Goal: Task Accomplishment & Management: Complete application form

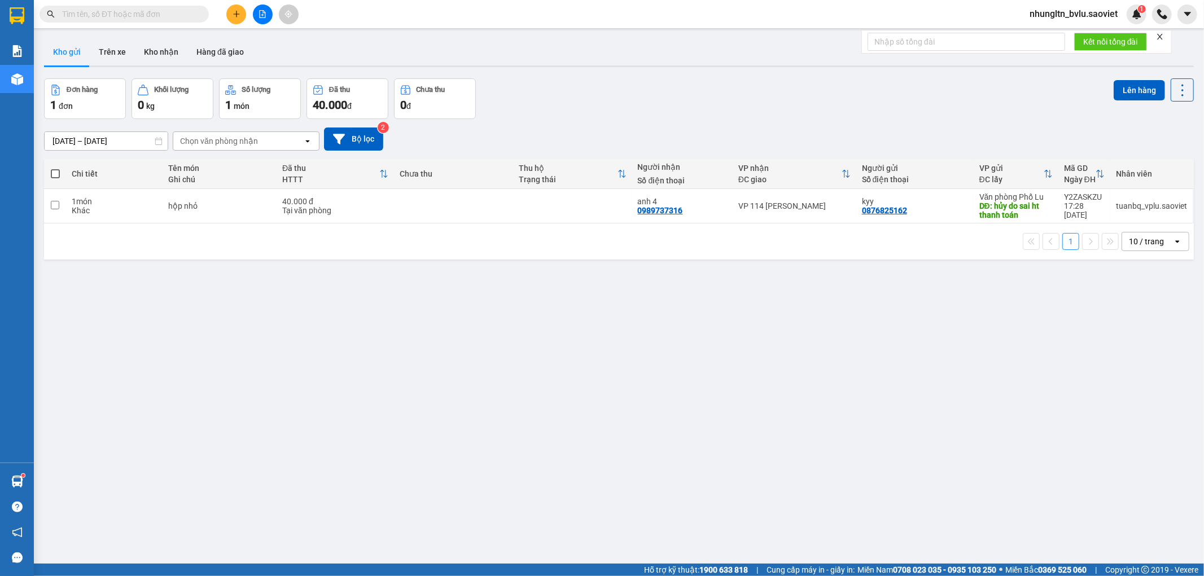
click at [98, 10] on input "text" at bounding box center [128, 14] width 133 height 12
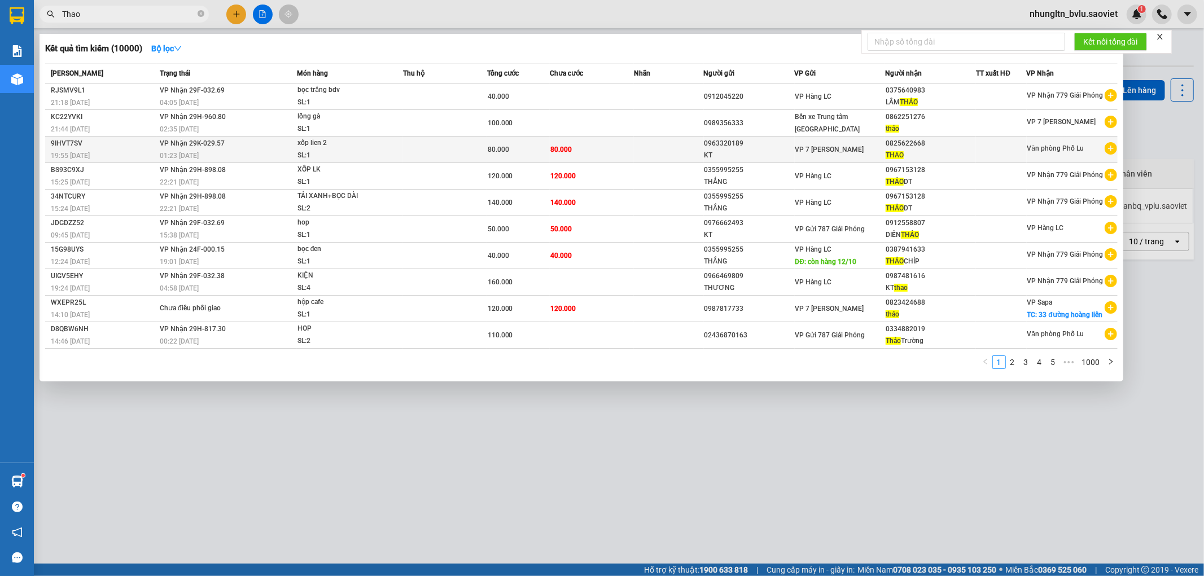
type input "Thao"
click at [401, 153] on span "xốp lien 2 SL: 1" at bounding box center [349, 149] width 105 height 24
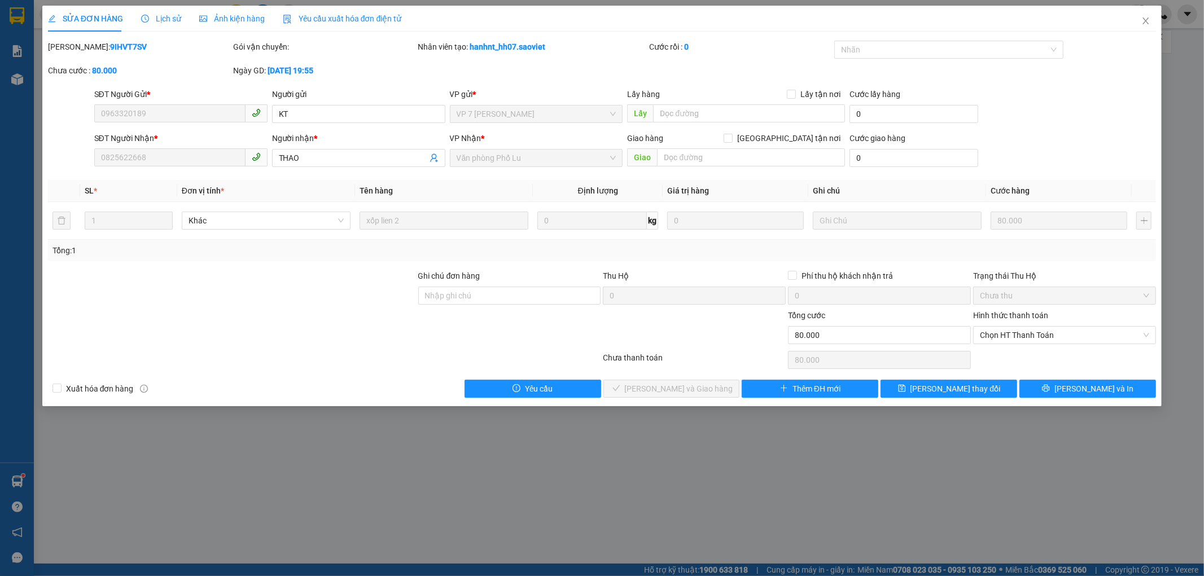
type input "0963320189"
type input "KT"
type input "0825622668"
type input "THAO"
type input "0"
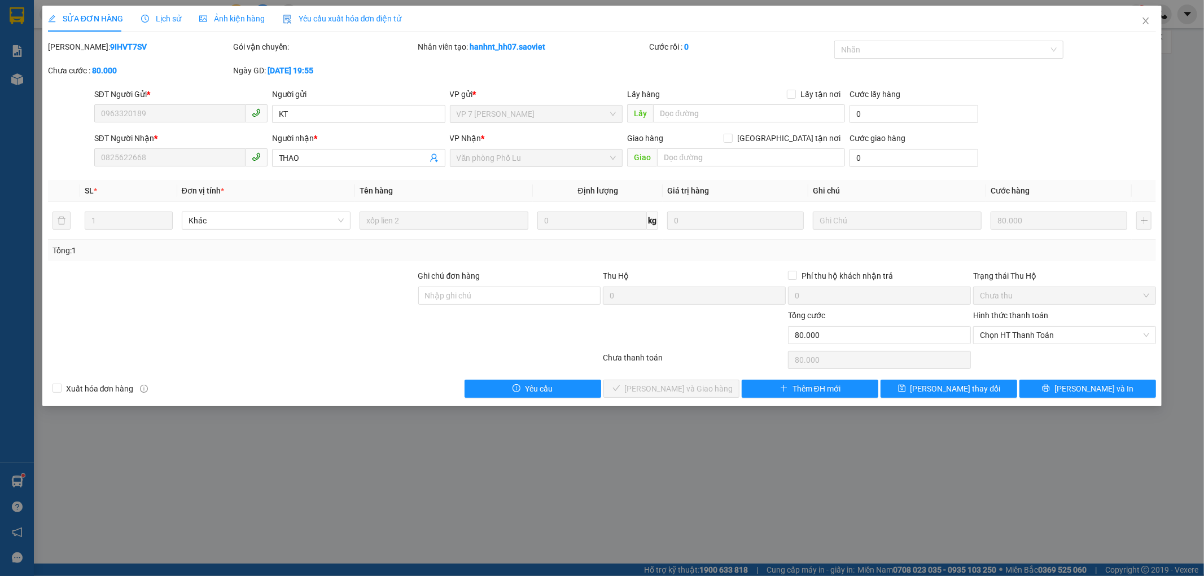
type input "80.000"
click at [1148, 21] on icon "close" at bounding box center [1145, 20] width 9 height 9
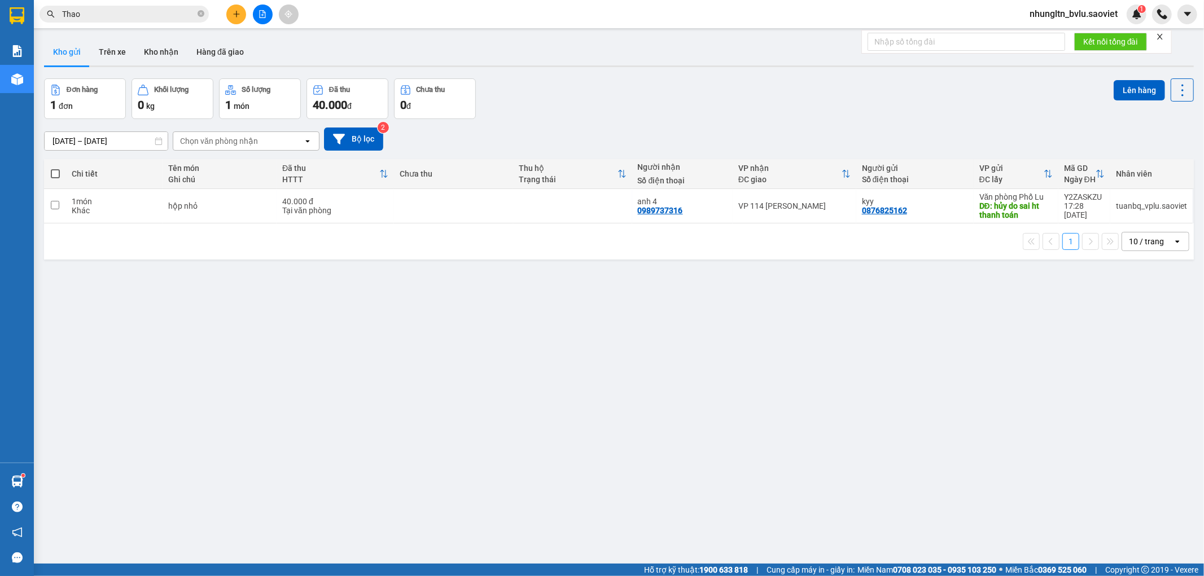
click at [112, 13] on input "Thao" at bounding box center [128, 14] width 133 height 12
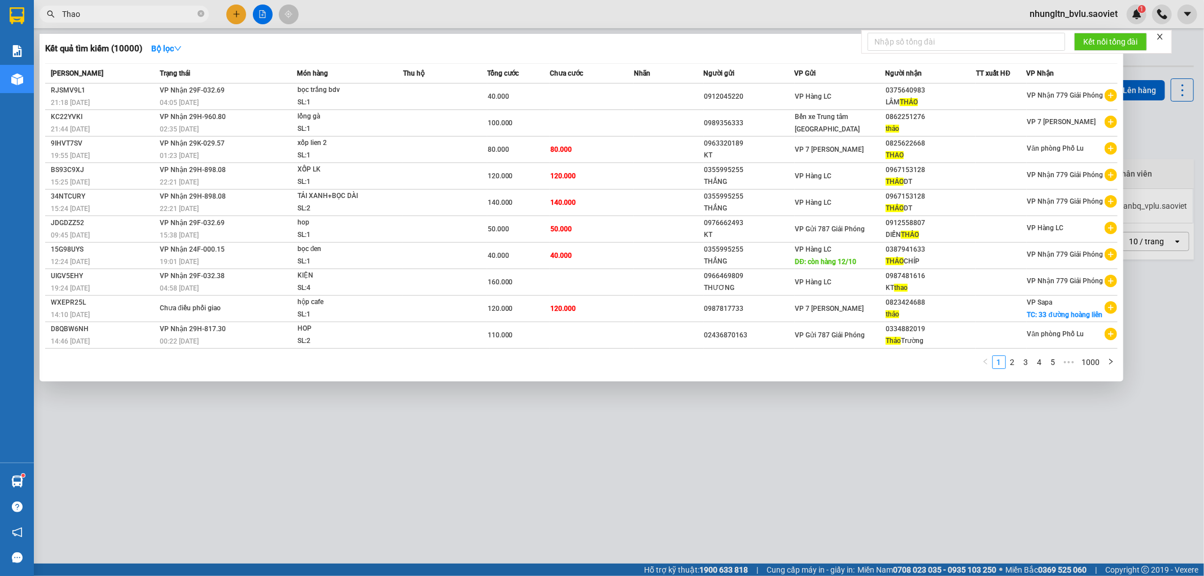
click at [112, 13] on input "Thao" at bounding box center [128, 14] width 133 height 12
paste input "0825622668"
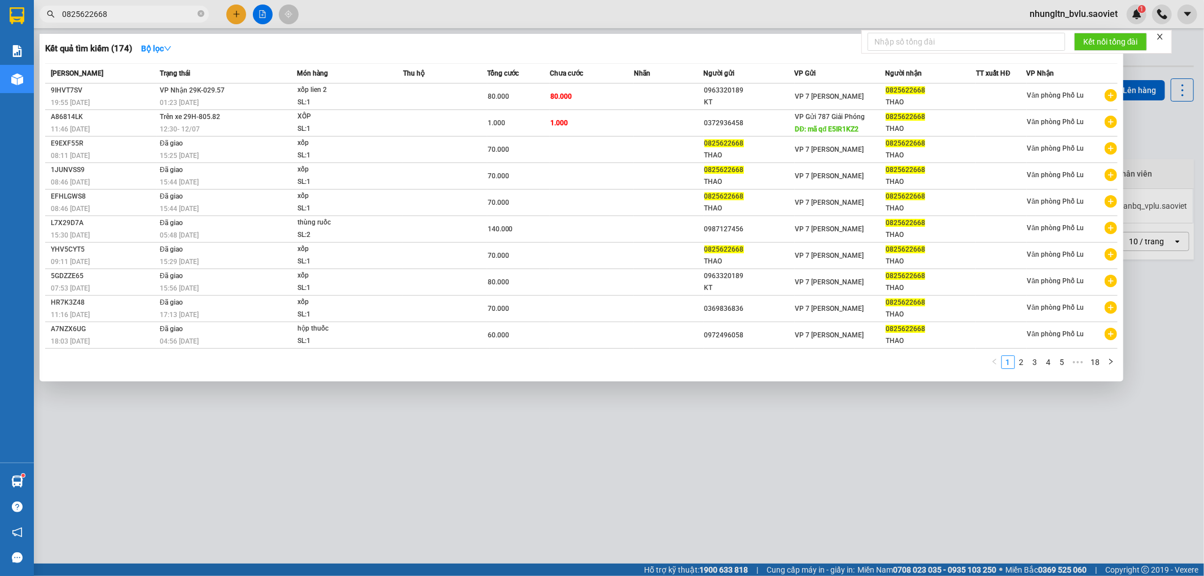
type input "0825622668"
click at [1084, 19] on div at bounding box center [602, 288] width 1204 height 576
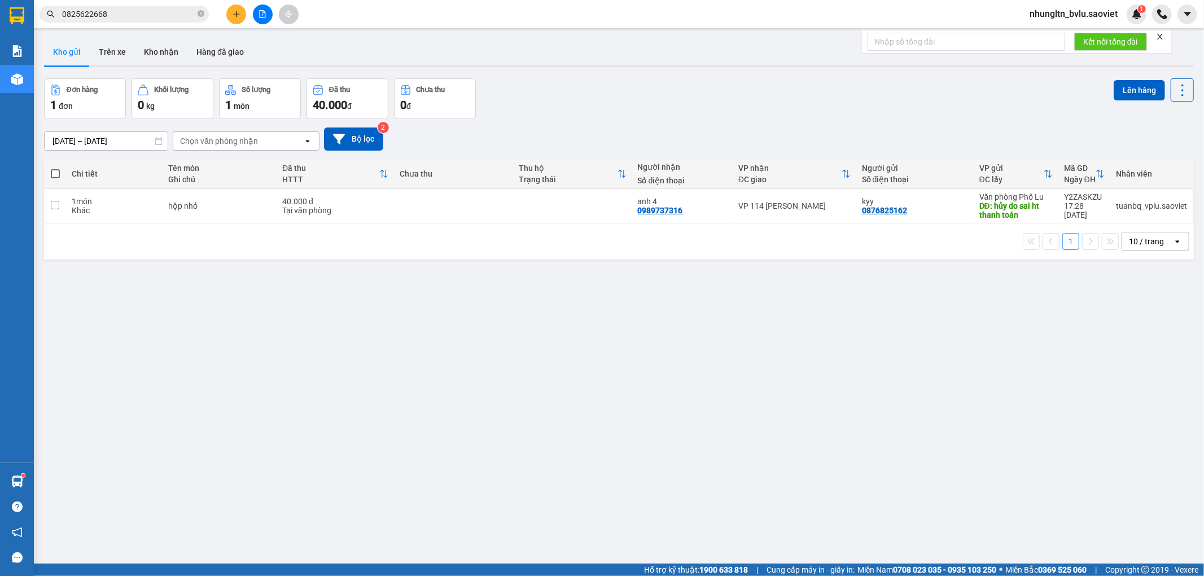
click at [1081, 17] on span "nhungltn_bvlu.saoviet" at bounding box center [1073, 14] width 106 height 14
click at [1058, 32] on span "Đăng xuất" at bounding box center [1078, 35] width 83 height 12
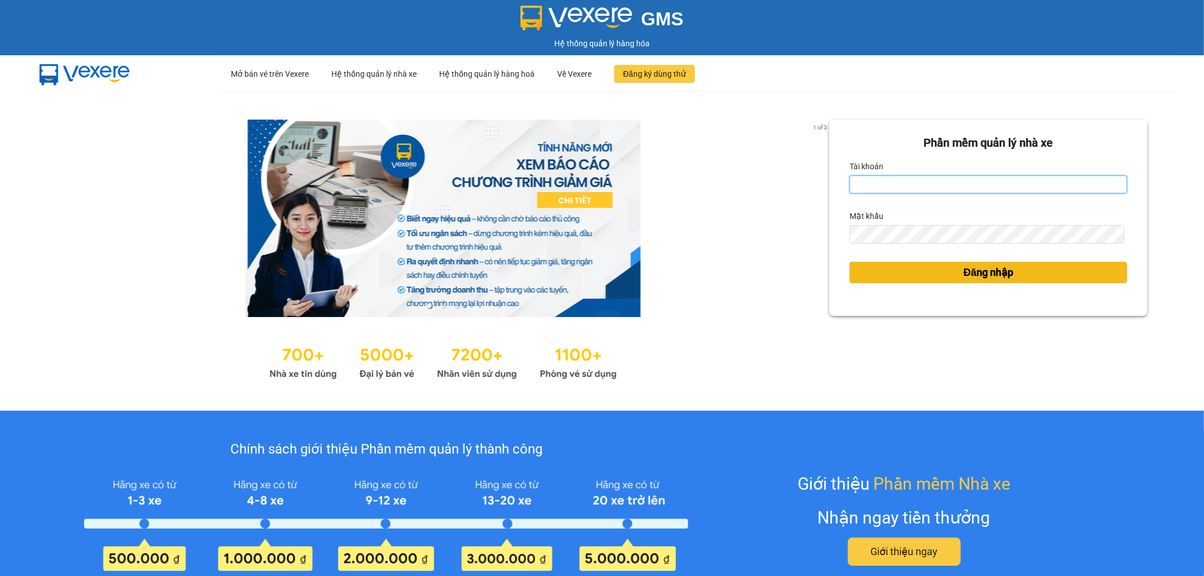
type input "thangvd_vplu.saoviet"
click at [949, 271] on button "Đăng nhập" at bounding box center [988, 272] width 278 height 21
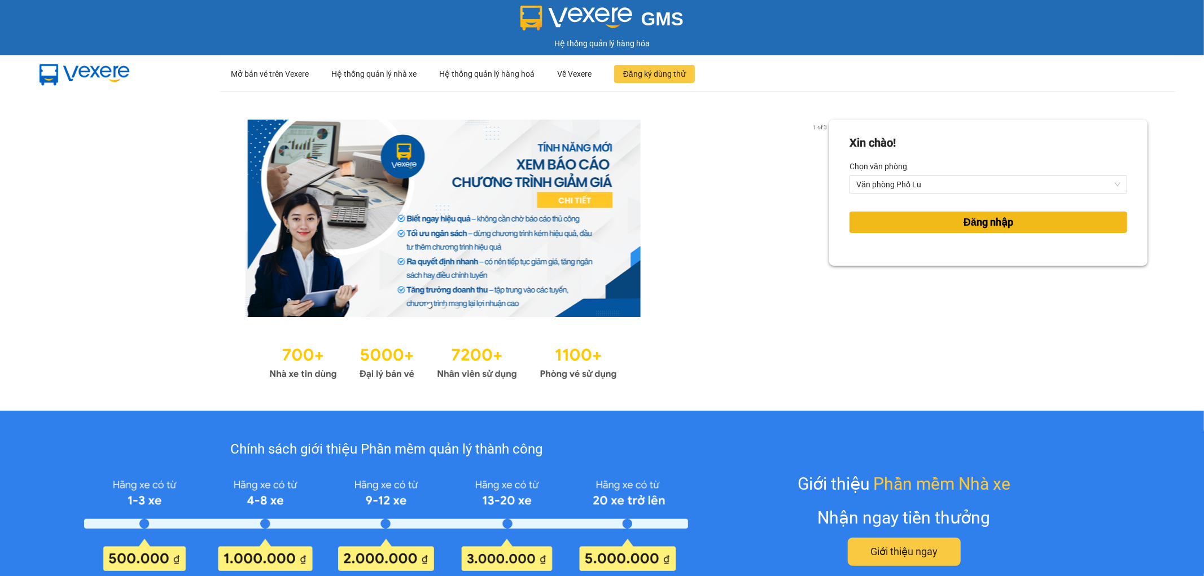
click at [912, 227] on button "Đăng nhập" at bounding box center [988, 222] width 278 height 21
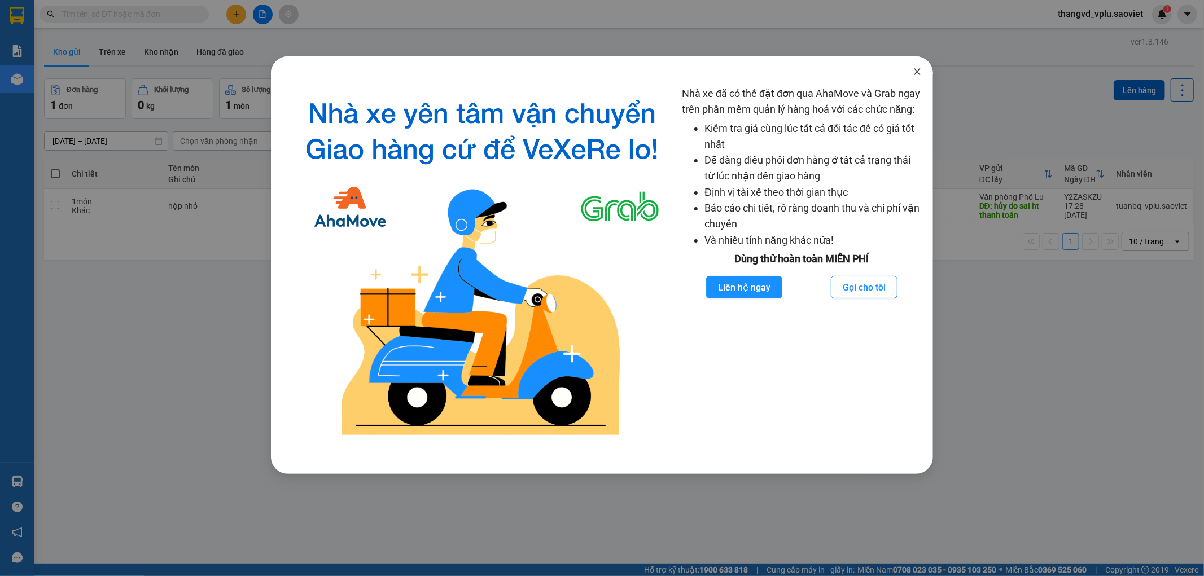
click at [922, 66] on span "Close" at bounding box center [917, 72] width 32 height 32
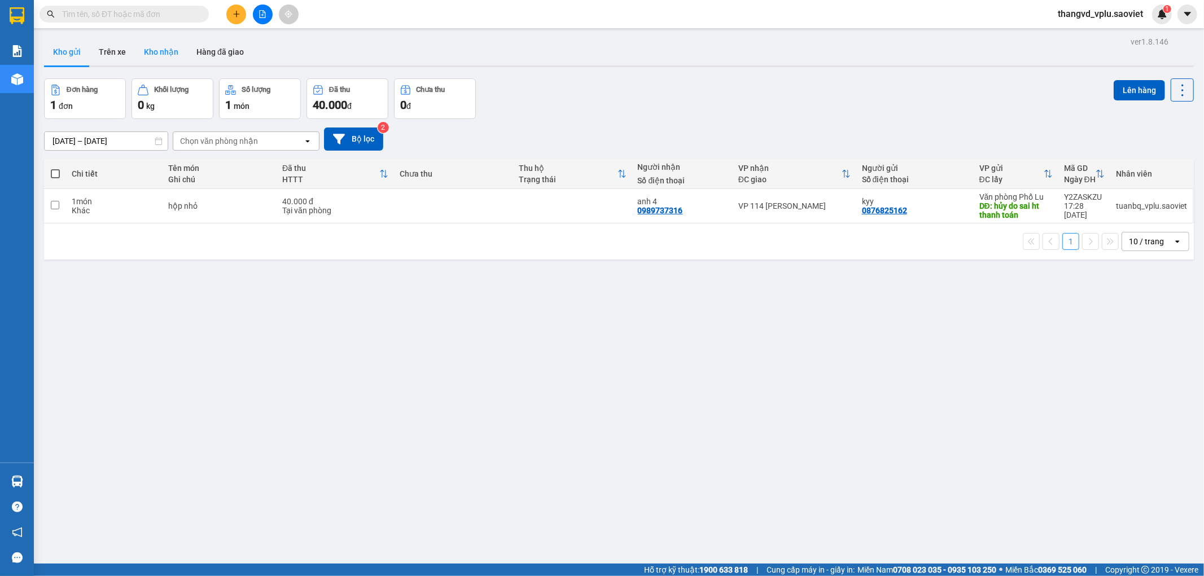
click at [143, 53] on button "Kho nhận" at bounding box center [161, 51] width 52 height 27
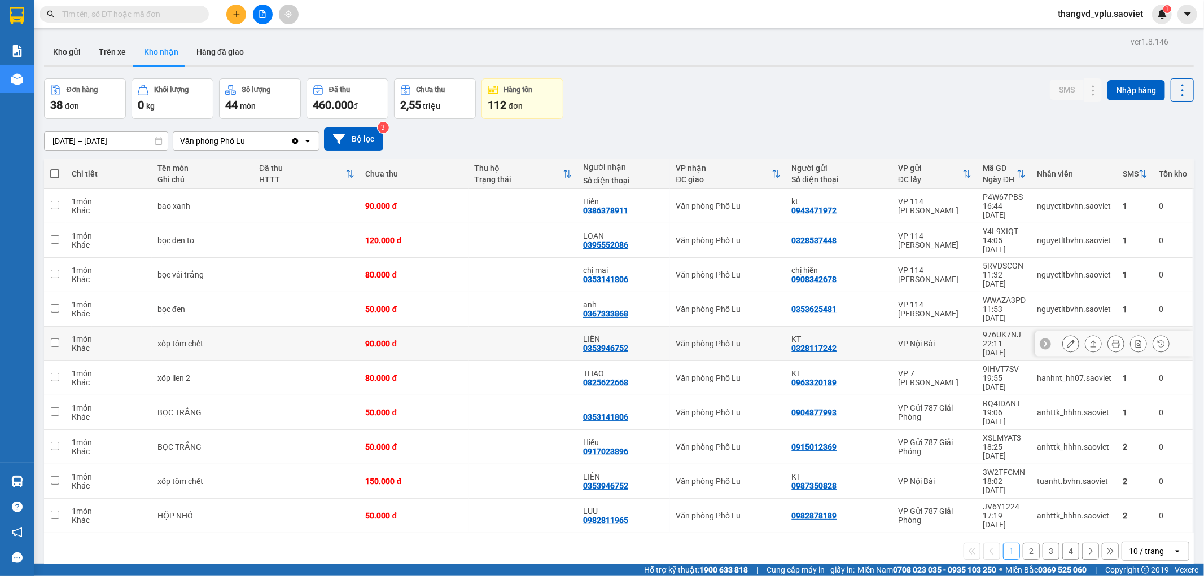
click at [249, 327] on td "xốp tôm chết" at bounding box center [203, 344] width 102 height 34
checkbox input "true"
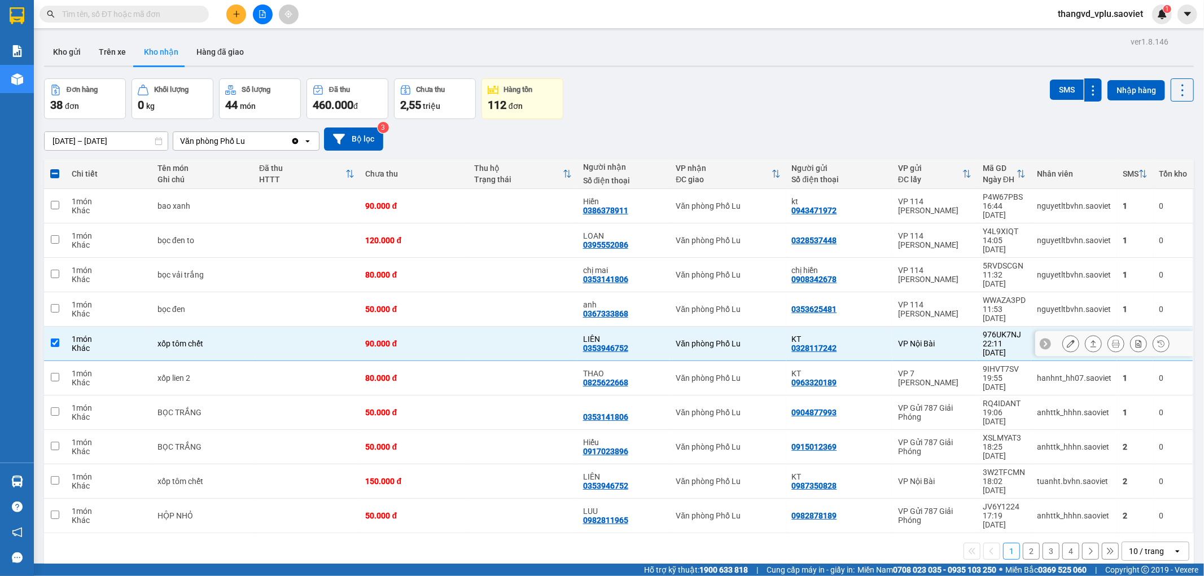
click at [1067, 340] on icon at bounding box center [1071, 344] width 8 height 8
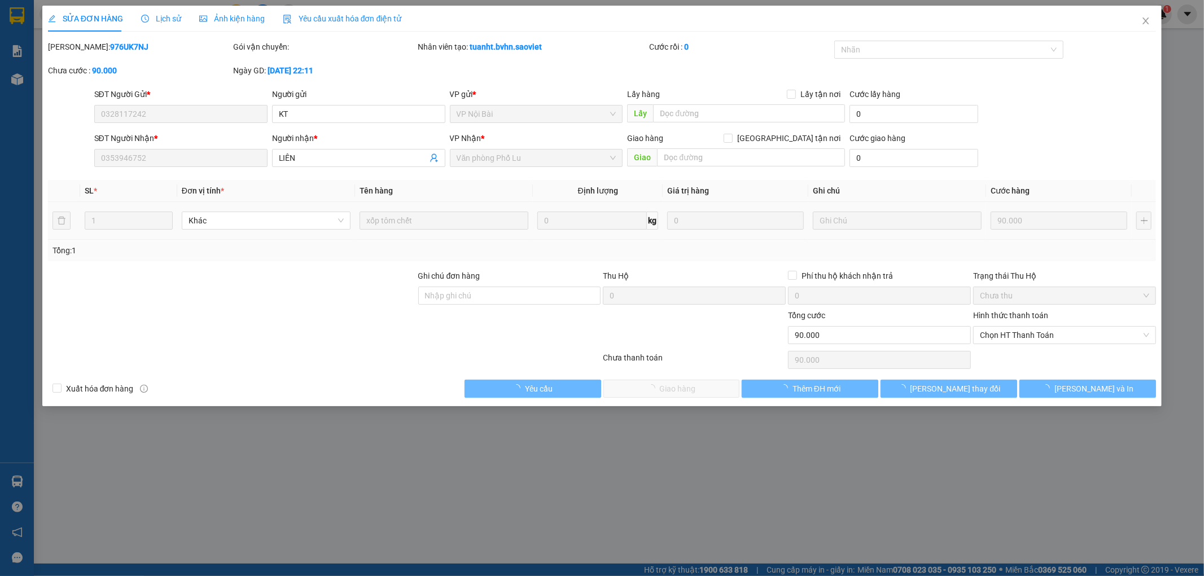
type input "0328117242"
type input "KT"
type input "0353946752"
type input "LIÊN"
type input "0"
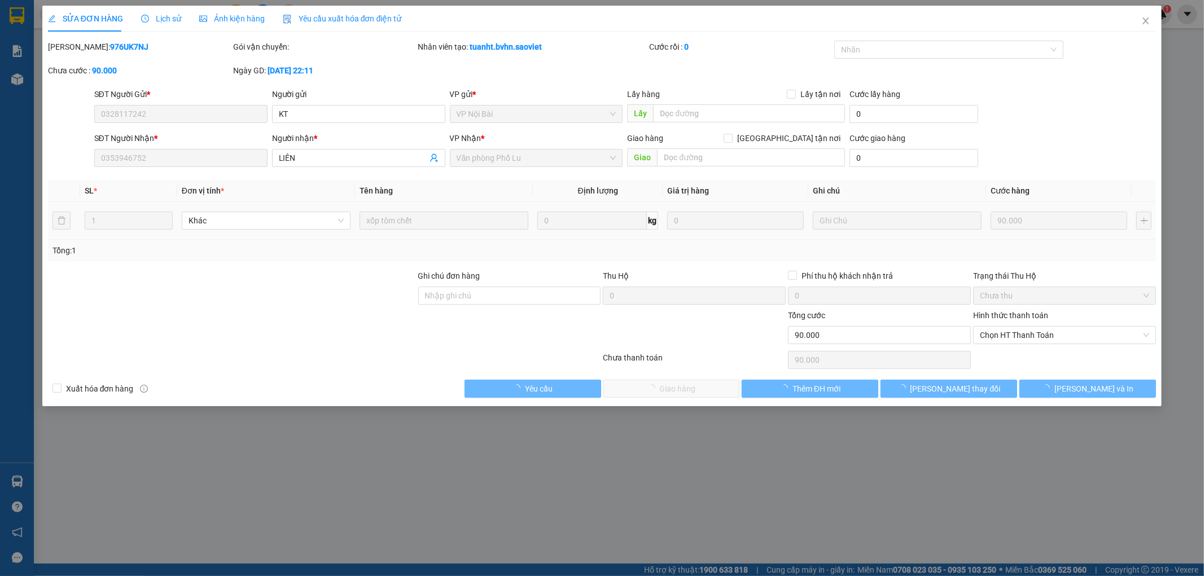
type input "90.000"
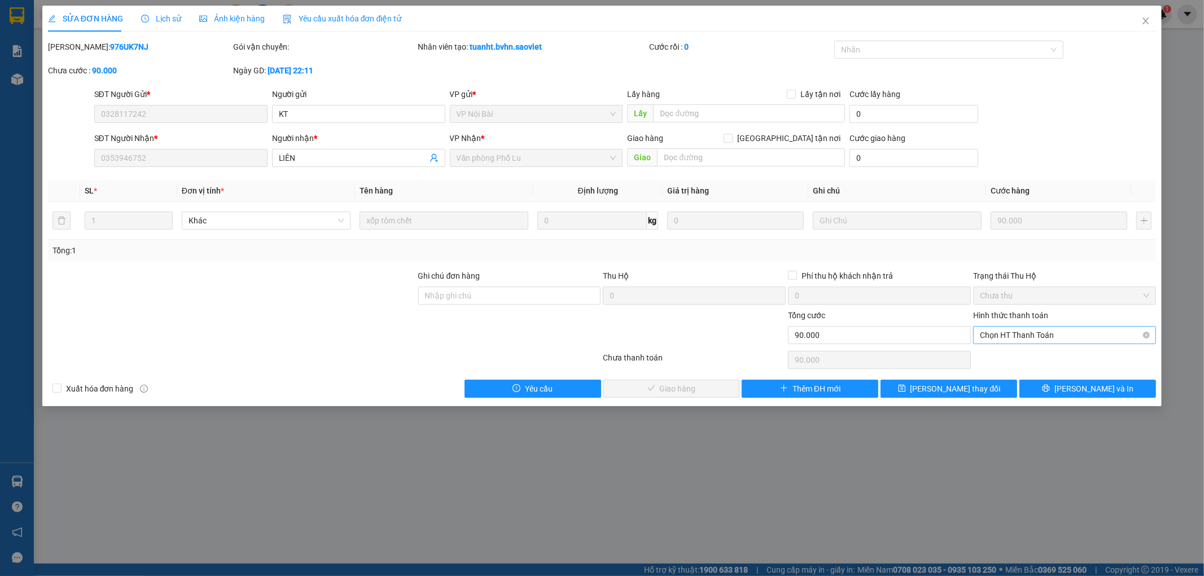
click at [1001, 335] on span "Chọn HT Thanh Toán" at bounding box center [1064, 335] width 169 height 17
click at [1007, 353] on div "Tại văn phòng" at bounding box center [1064, 358] width 169 height 12
type input "0"
click at [659, 387] on span "[PERSON_NAME] và Giao hàng" at bounding box center [679, 389] width 108 height 12
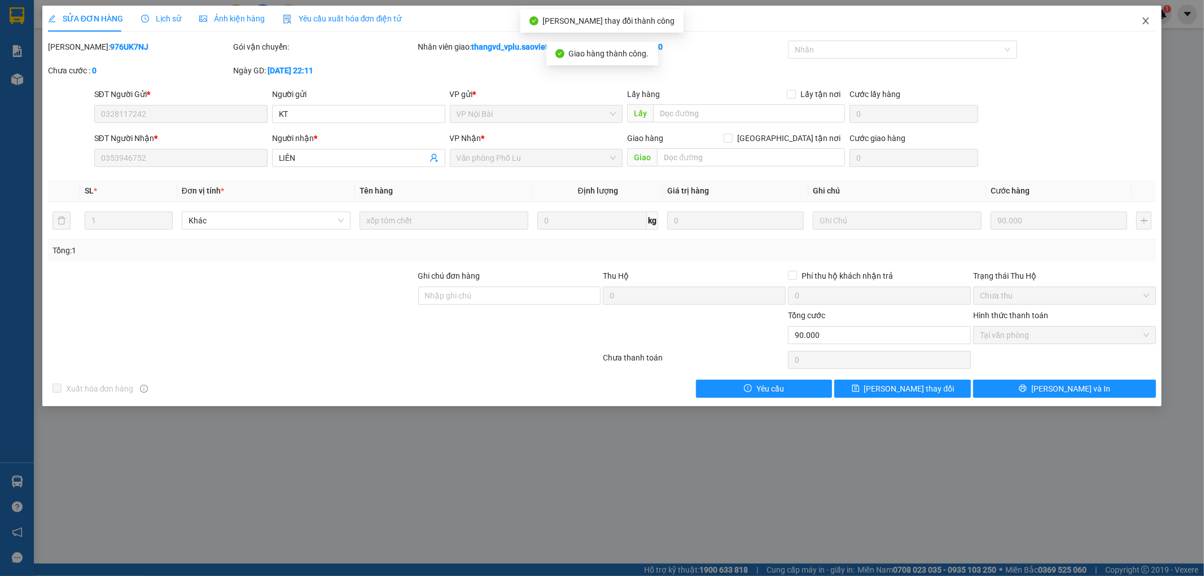
click at [1142, 23] on icon "close" at bounding box center [1145, 20] width 9 height 9
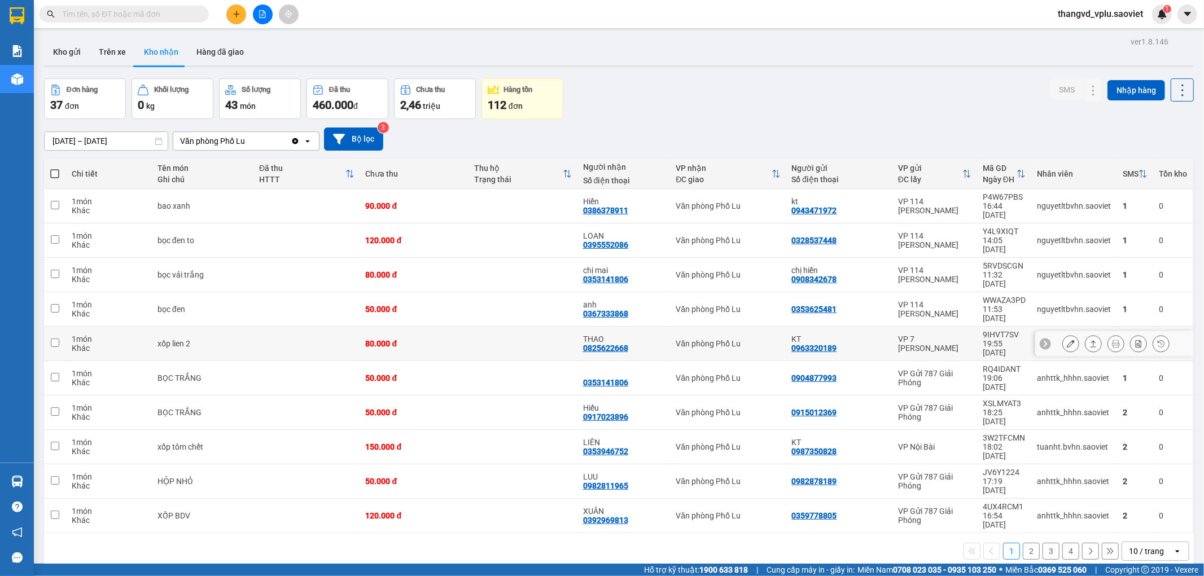
click at [1067, 340] on icon at bounding box center [1071, 344] width 8 height 8
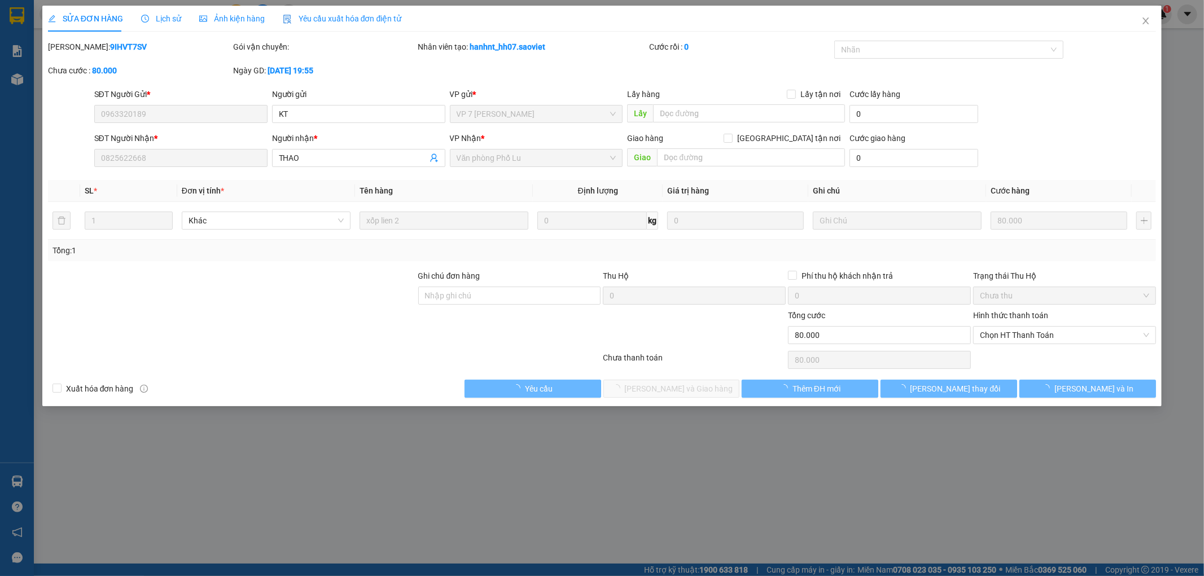
type input "0963320189"
type input "KT"
type input "0825622668"
type input "THAO"
type input "0"
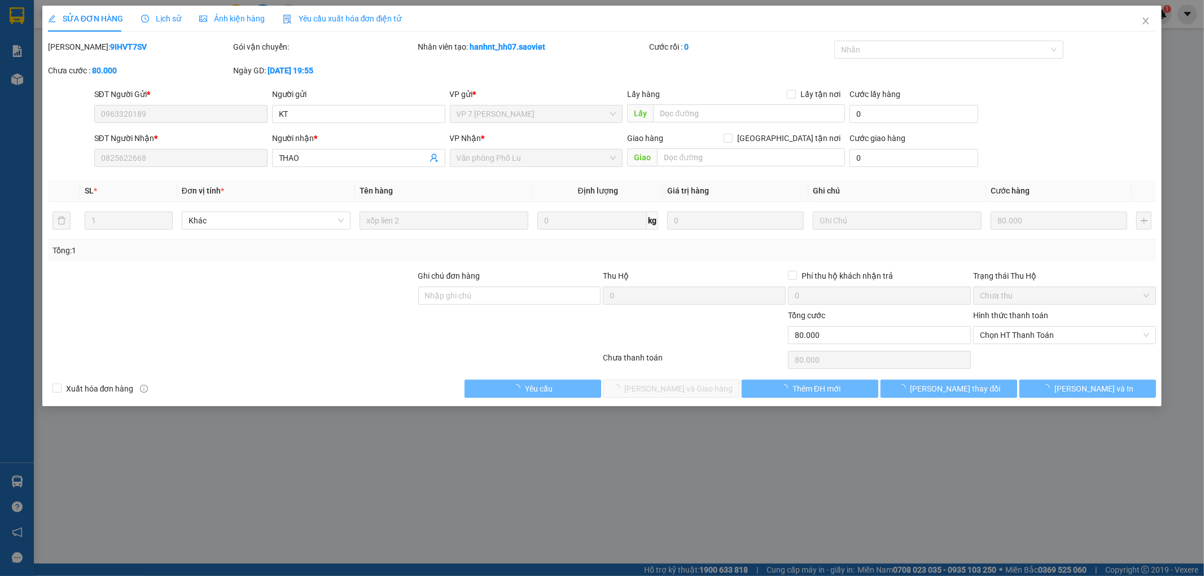
type input "80.000"
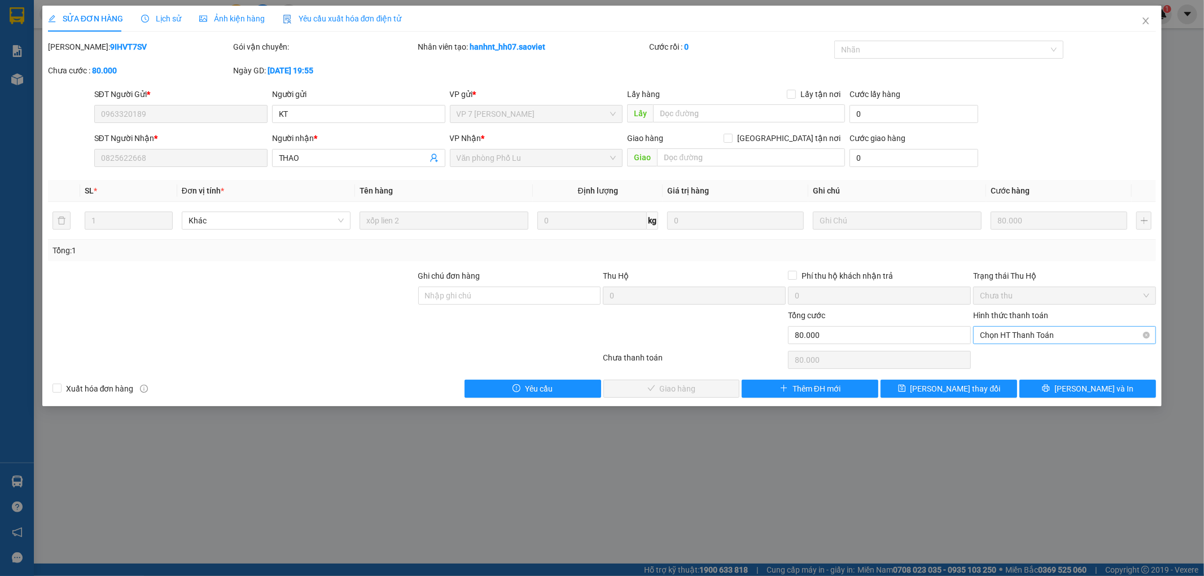
click at [1002, 336] on span "Chọn HT Thanh Toán" at bounding box center [1064, 335] width 169 height 17
drag, startPoint x: 1005, startPoint y: 348, endPoint x: 1000, endPoint y: 352, distance: 6.1
click at [1003, 350] on div "Tại văn phòng" at bounding box center [1065, 358] width 183 height 18
type input "0"
click at [677, 380] on button "[PERSON_NAME] và Giao hàng" at bounding box center [671, 389] width 137 height 18
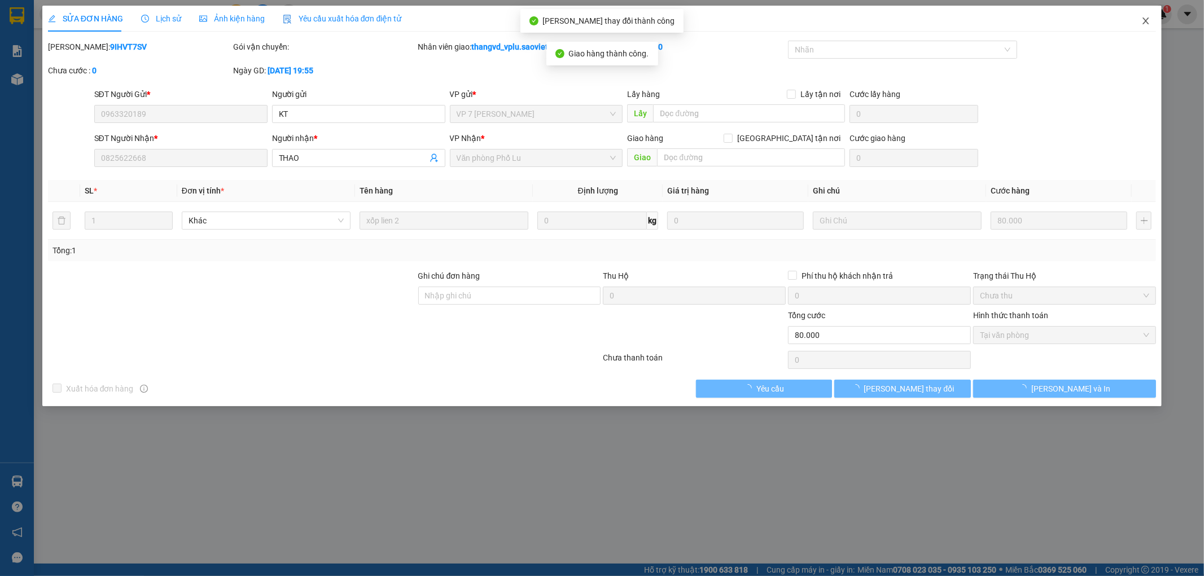
click at [1146, 19] on icon "close" at bounding box center [1145, 20] width 9 height 9
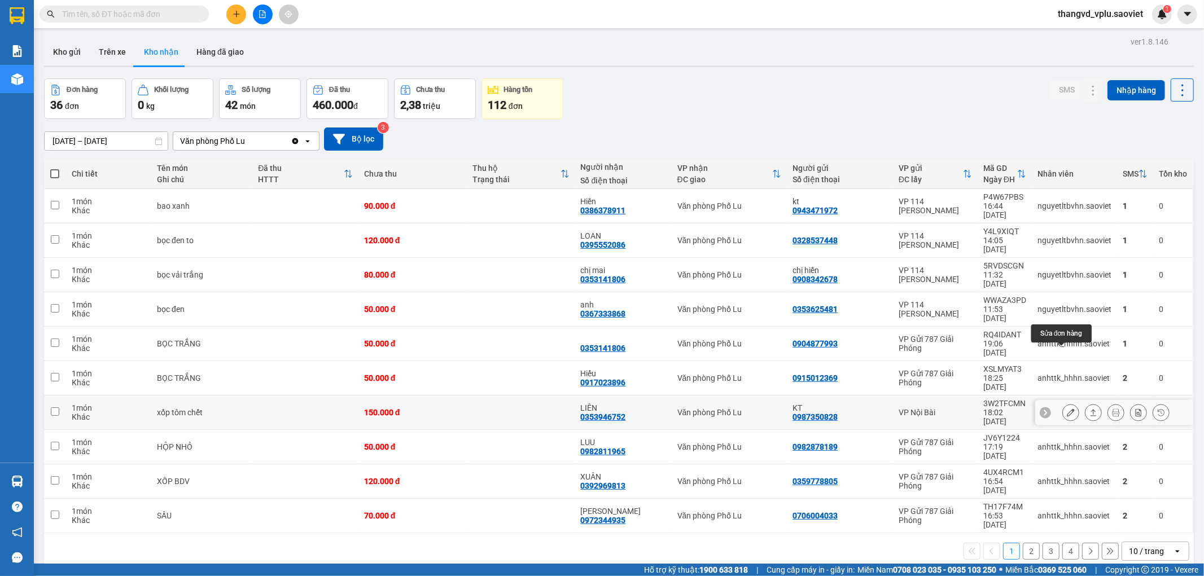
click at [1063, 403] on button at bounding box center [1071, 413] width 16 height 20
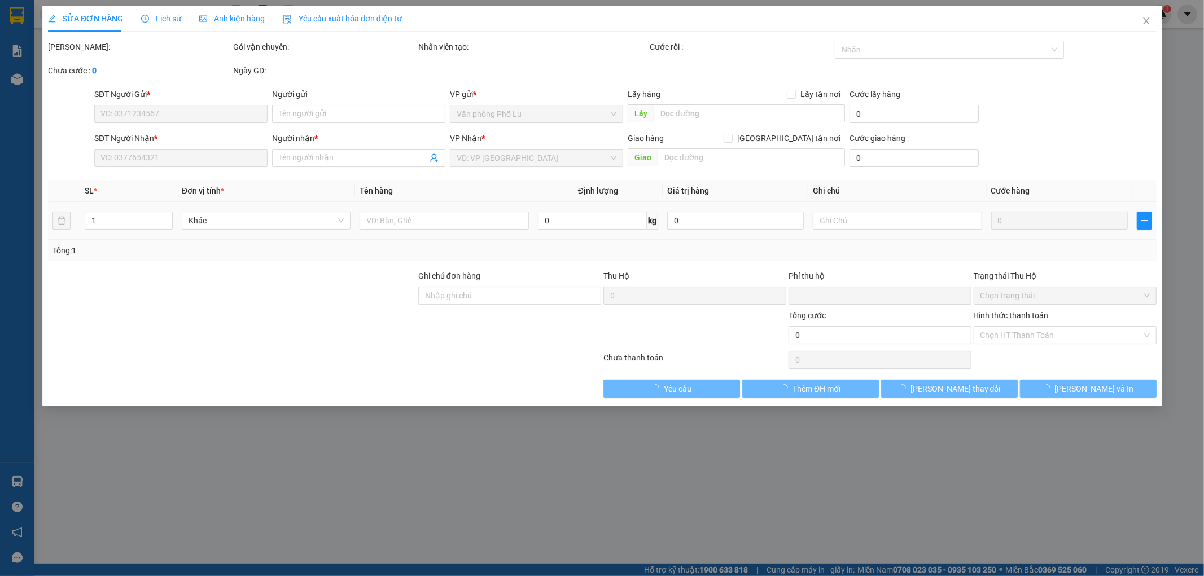
type input "0987350828"
type input "KT"
type input "0353946752"
type input "LIÊN"
type input "0"
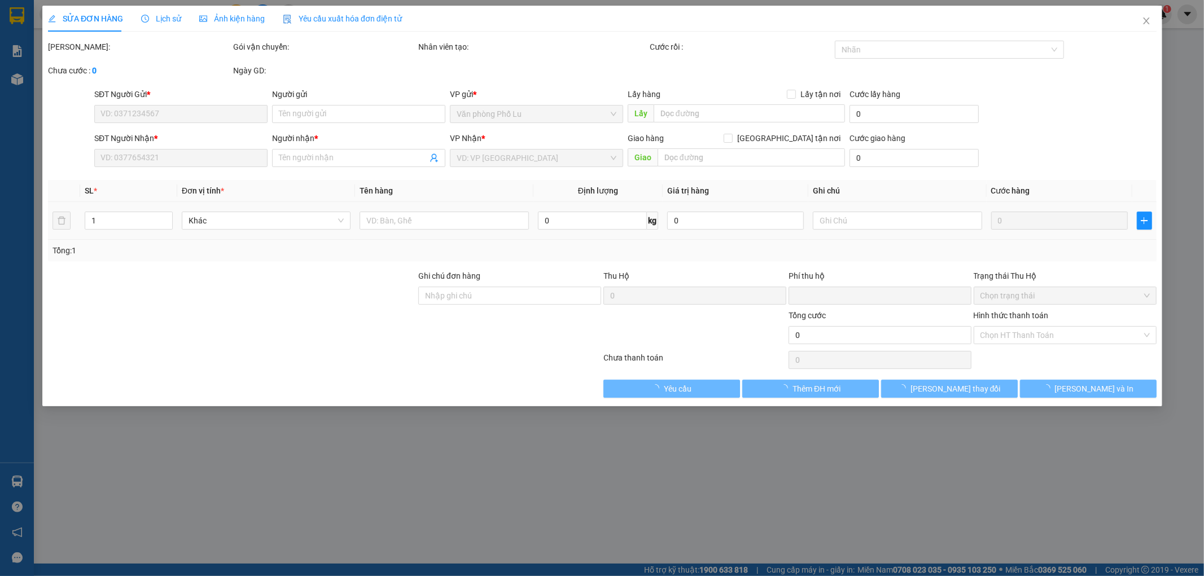
type input "150.000"
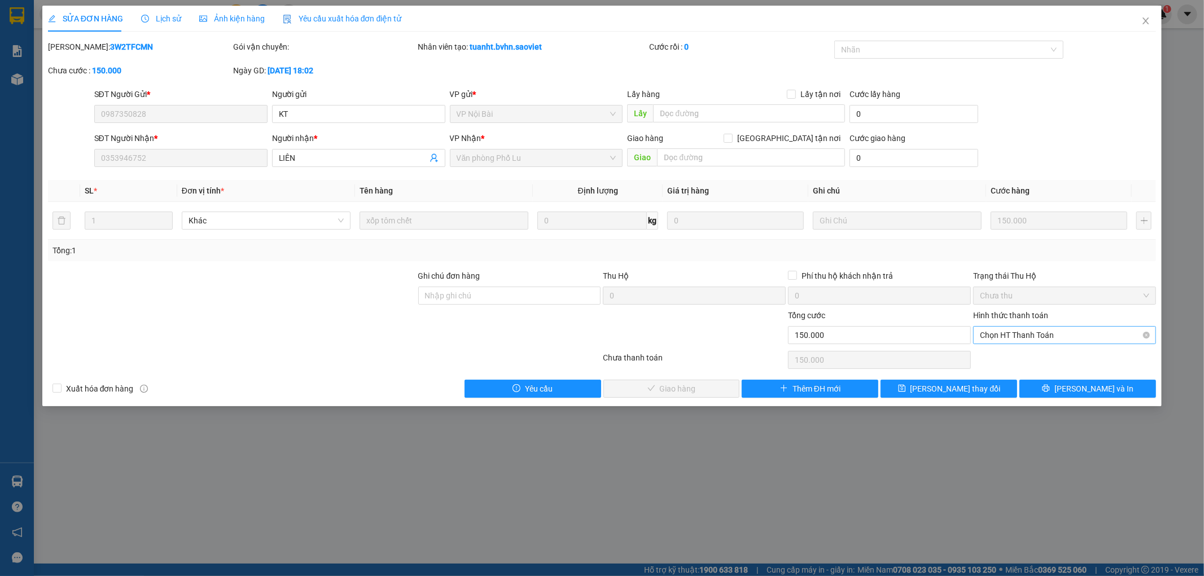
click at [996, 334] on span "Chọn HT Thanh Toán" at bounding box center [1064, 335] width 169 height 17
click at [1005, 353] on div "Tại văn phòng" at bounding box center [1064, 358] width 169 height 12
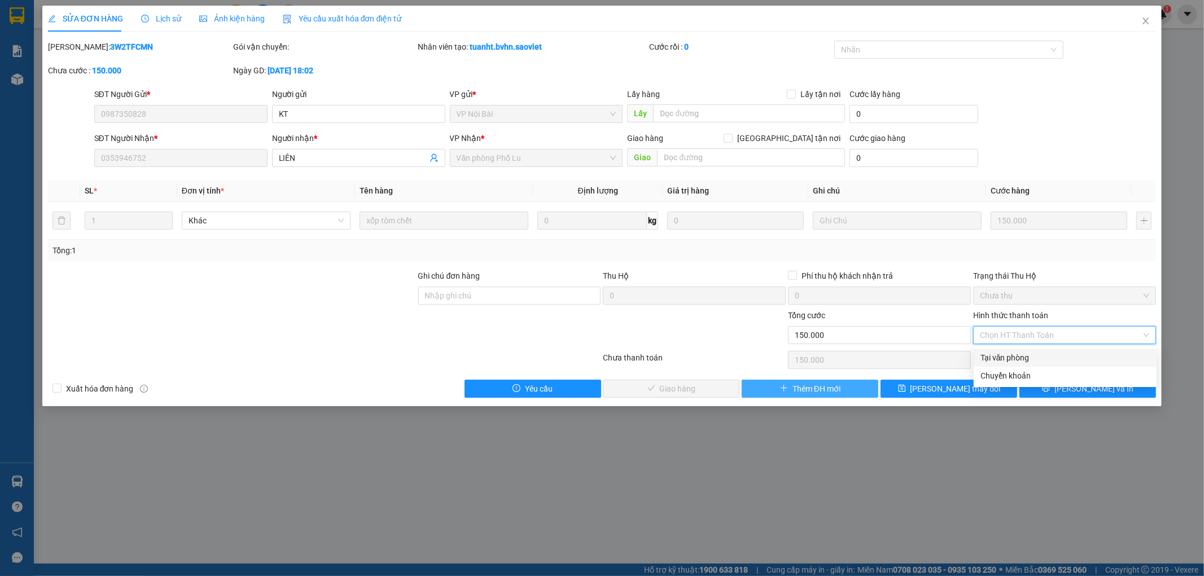
type input "0"
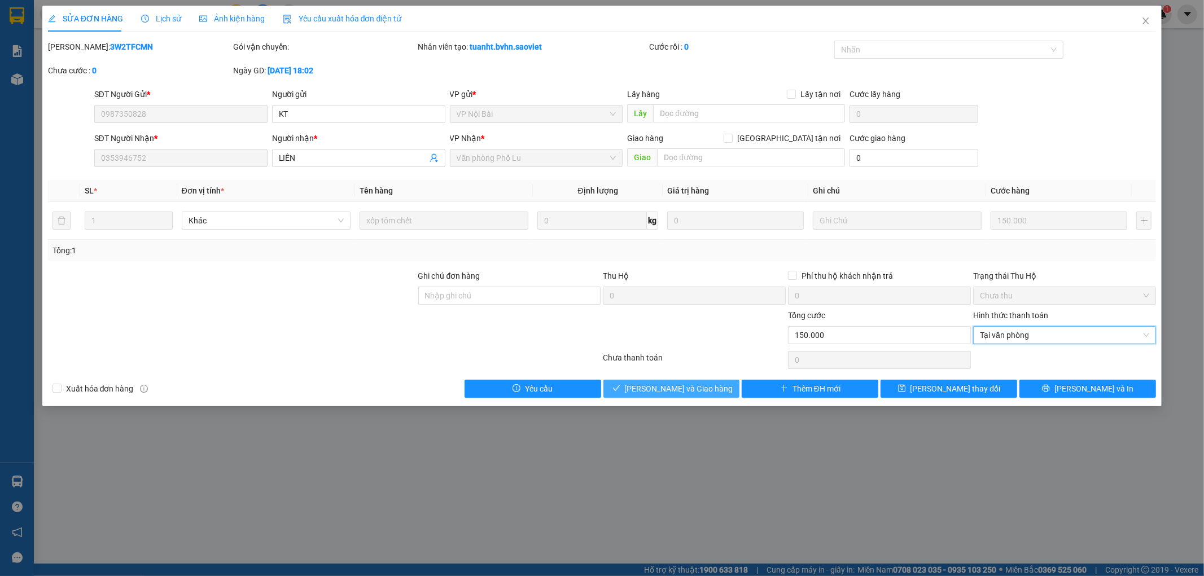
click at [672, 387] on span "[PERSON_NAME] và Giao hàng" at bounding box center [679, 389] width 108 height 12
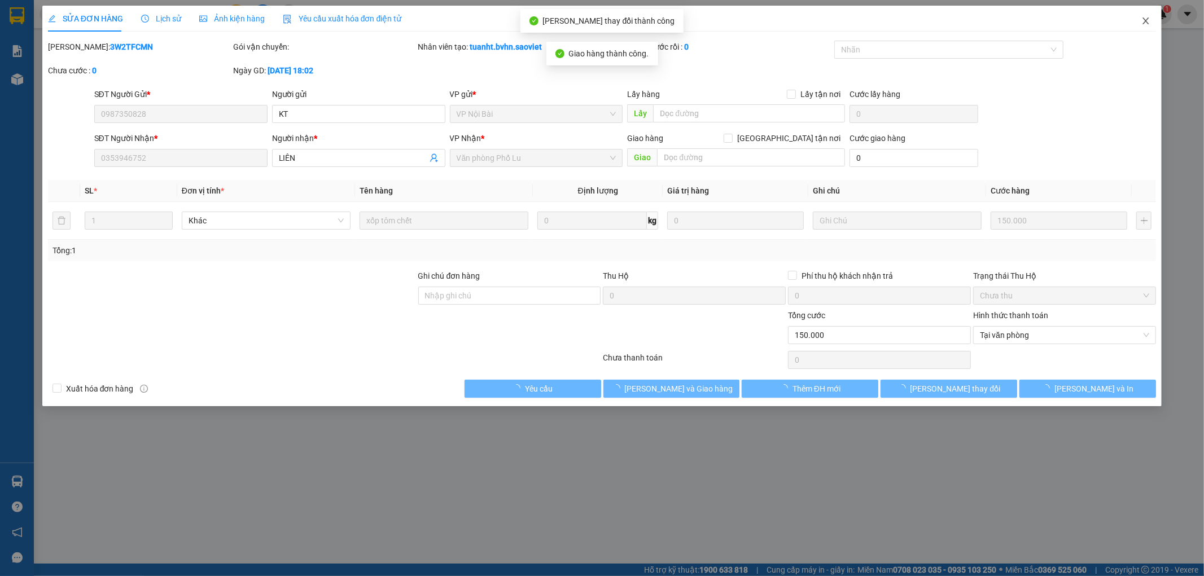
click at [1146, 20] on icon "close" at bounding box center [1146, 20] width 6 height 7
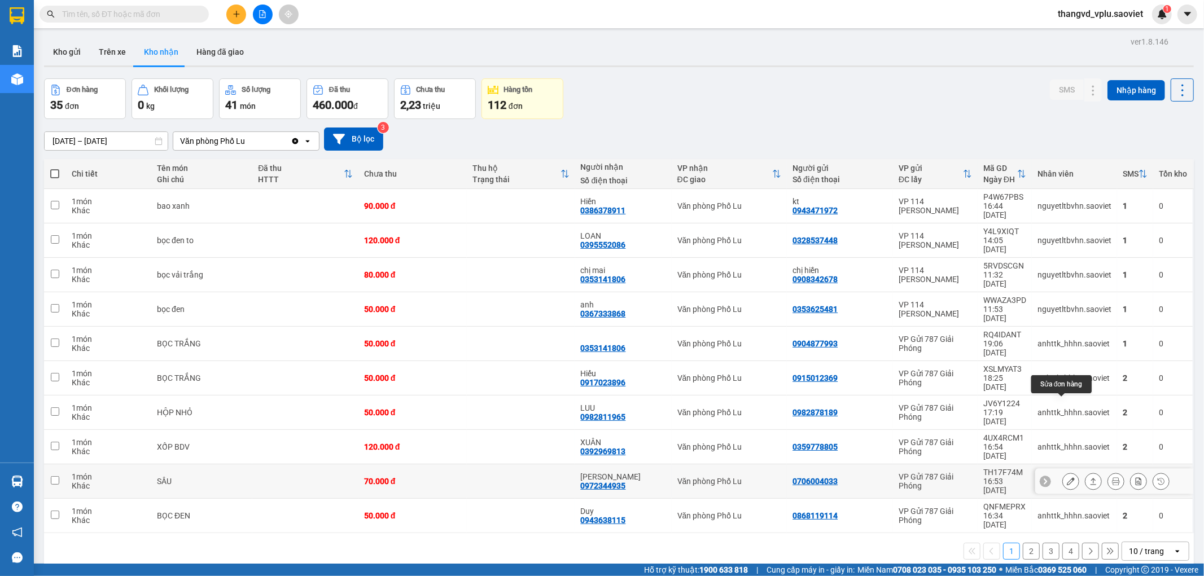
click at [1067, 478] on icon at bounding box center [1071, 482] width 8 height 8
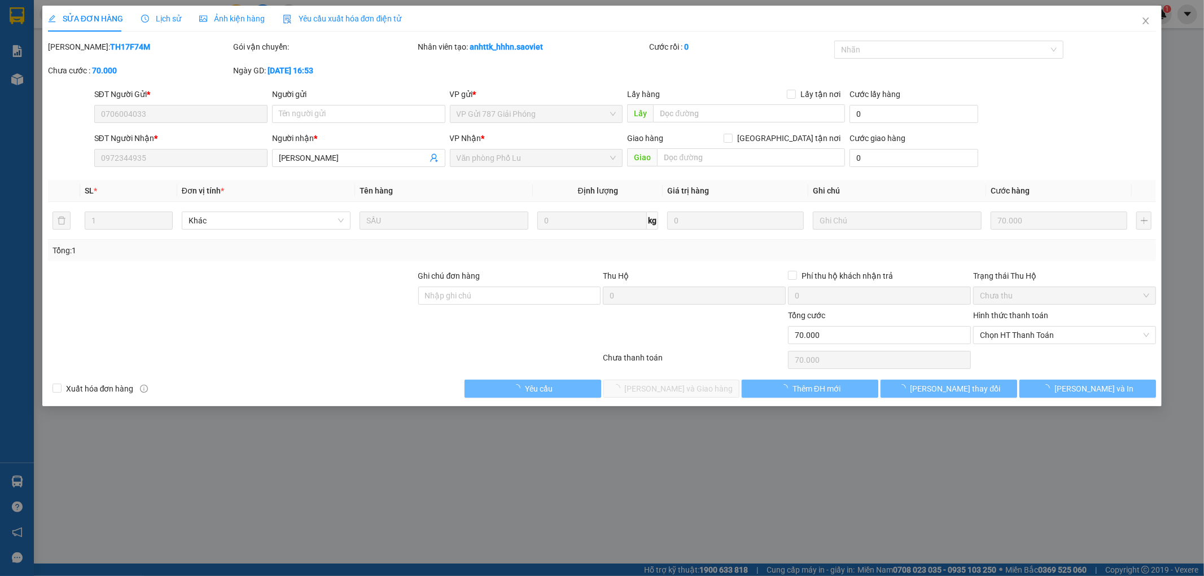
type input "0706004033"
type input "0972344935"
type input "KIM"
type input "0"
type input "70.000"
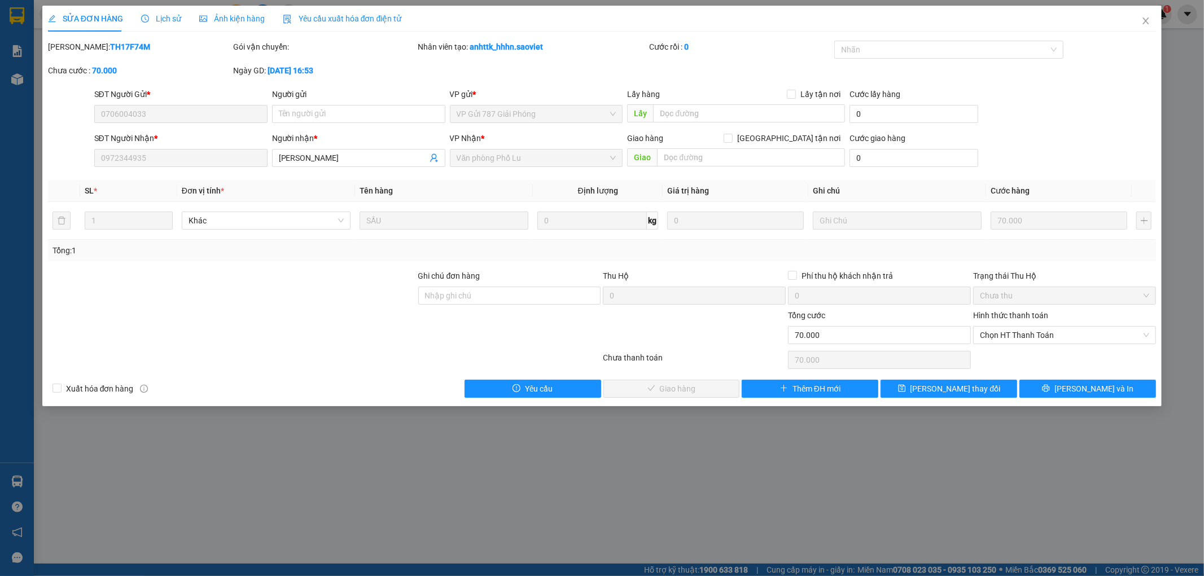
drag, startPoint x: 989, startPoint y: 328, endPoint x: 1006, endPoint y: 346, distance: 25.1
click at [991, 331] on span "Chọn HT Thanh Toán" at bounding box center [1064, 335] width 169 height 17
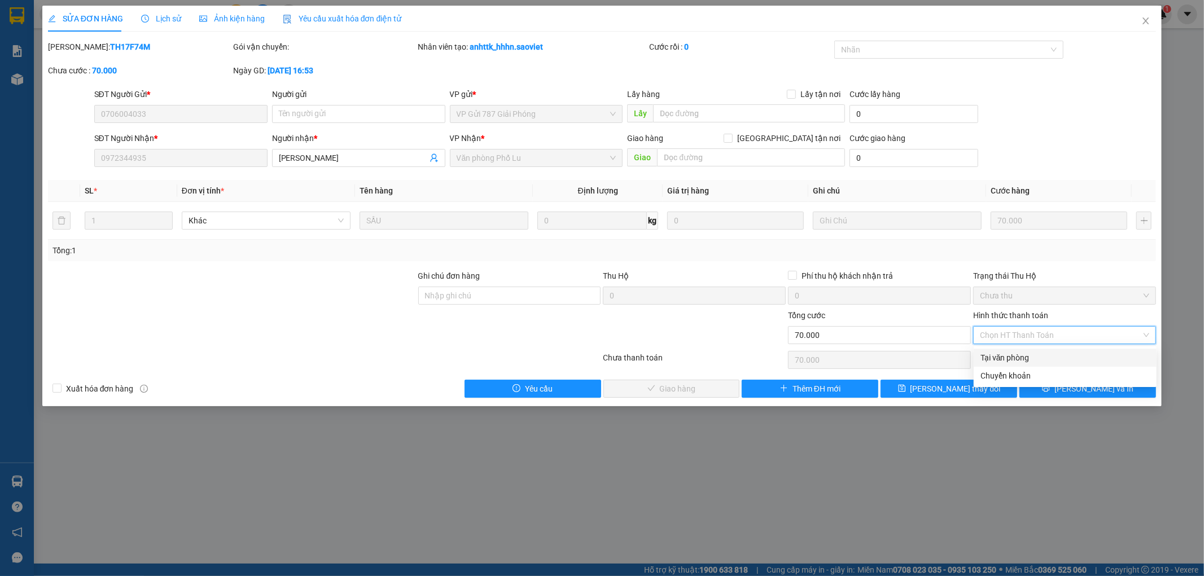
click at [1011, 356] on div "Tại văn phòng" at bounding box center [1064, 358] width 169 height 12
type input "0"
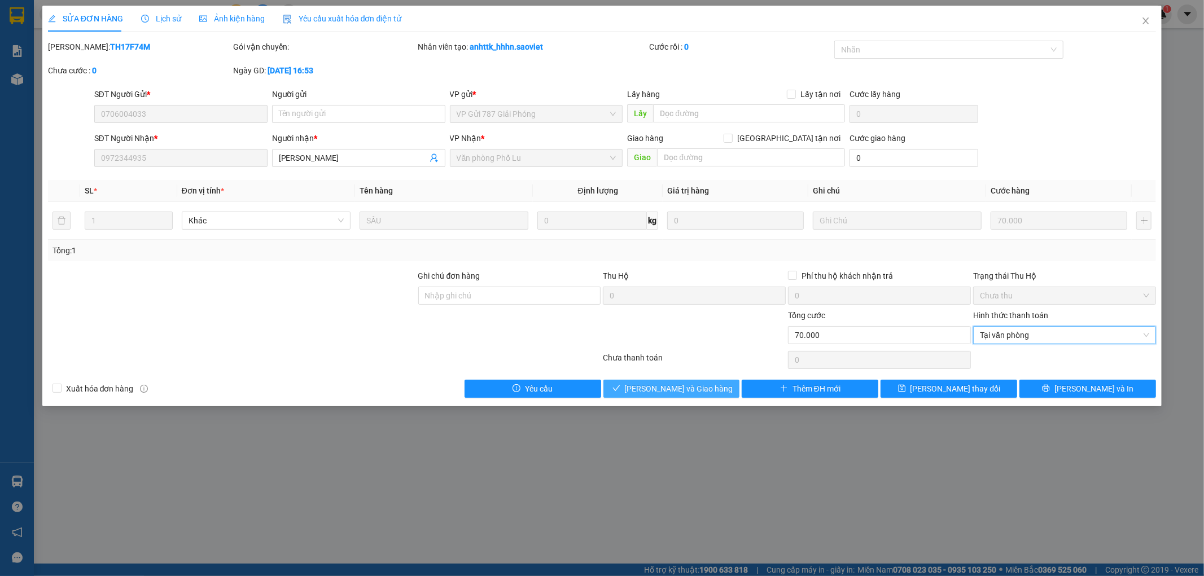
click at [645, 387] on button "[PERSON_NAME] và Giao hàng" at bounding box center [671, 389] width 137 height 18
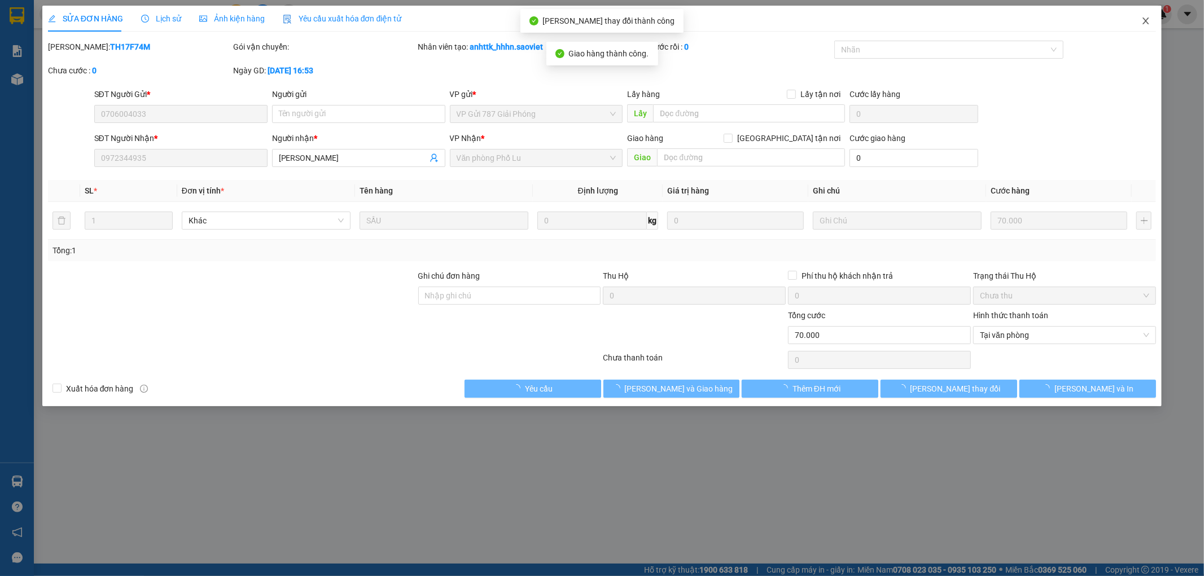
click at [1146, 20] on icon "close" at bounding box center [1145, 20] width 9 height 9
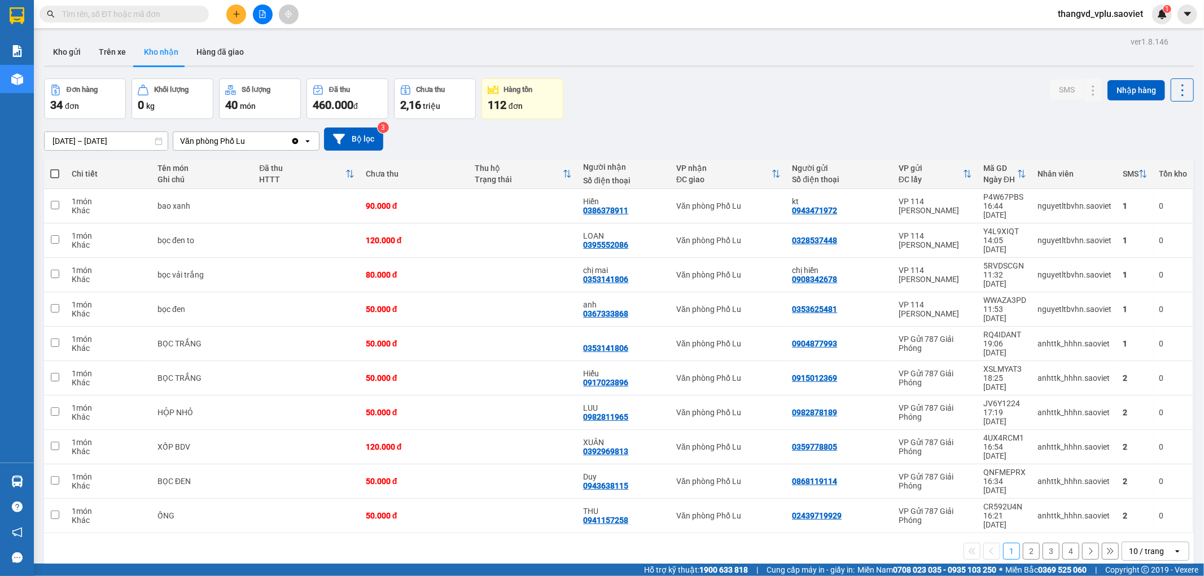
click at [322, 48] on div "Kho gửi Trên xe Kho nhận Hàng đã giao" at bounding box center [619, 53] width 1150 height 30
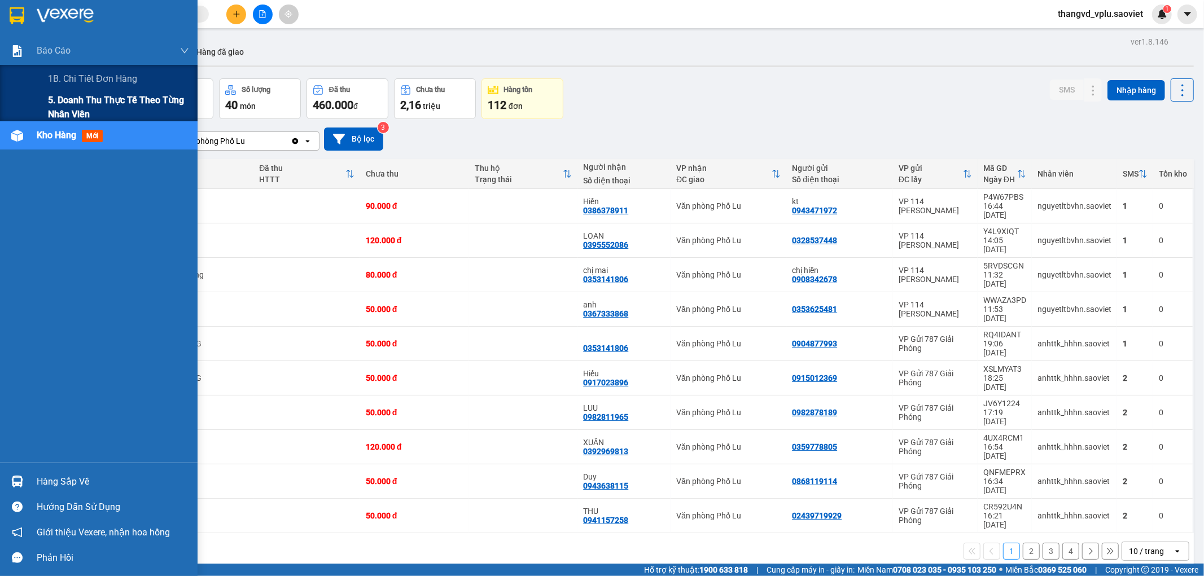
click at [68, 100] on span "5. Doanh thu thực tế theo từng nhân viên" at bounding box center [118, 107] width 141 height 28
